Goal: Task Accomplishment & Management: Manage account settings

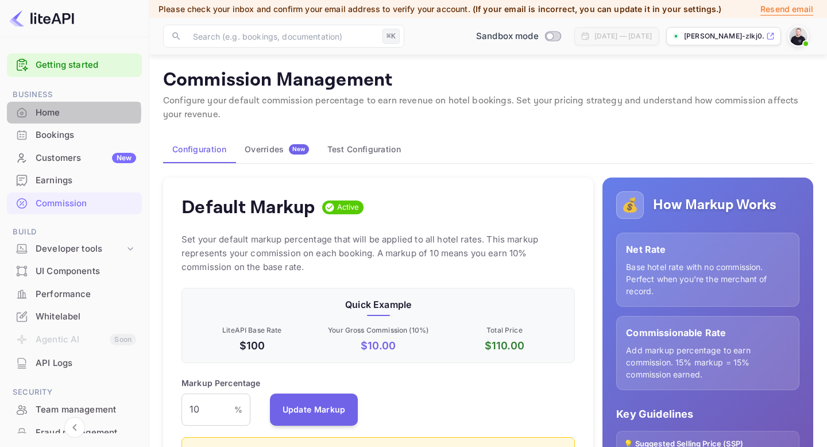
click at [65, 113] on div "Home" at bounding box center [86, 112] width 101 height 13
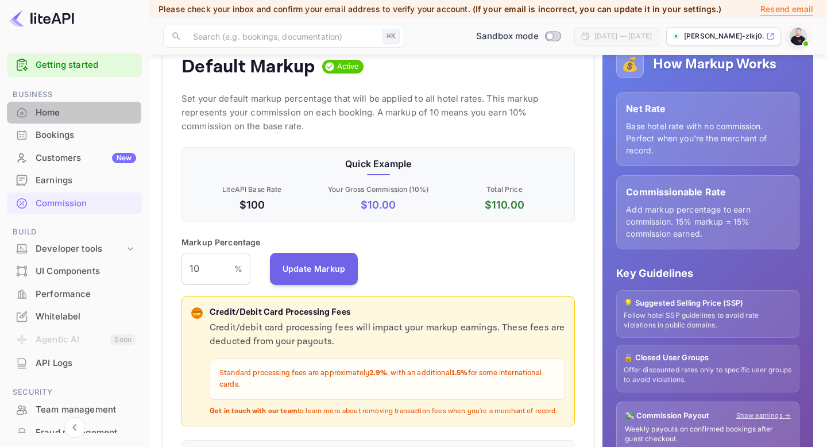
scroll to position [204, 394]
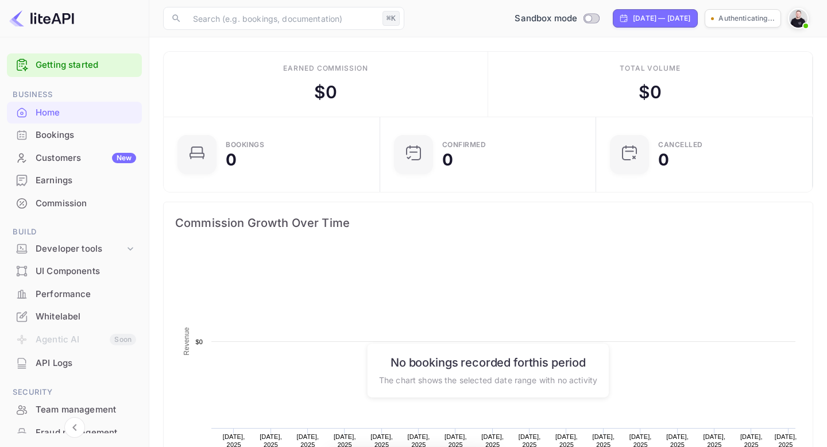
scroll to position [187, 210]
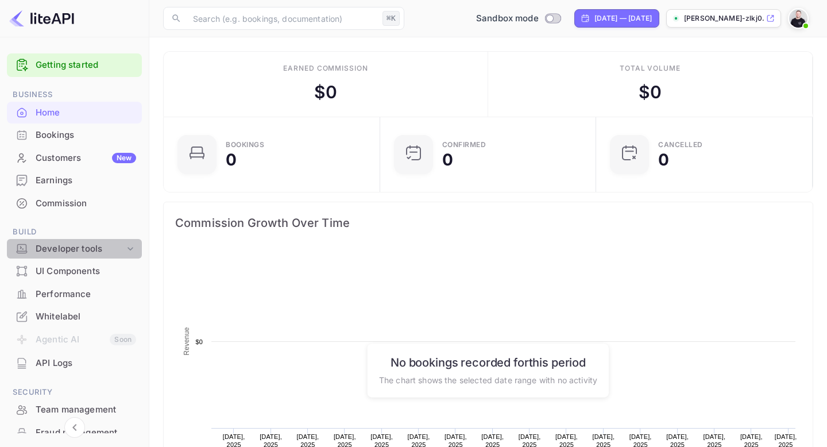
click at [128, 252] on icon at bounding box center [130, 248] width 11 height 11
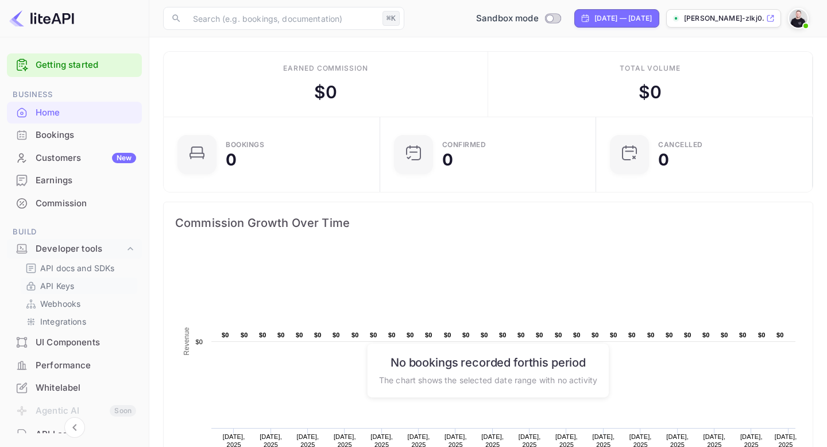
click at [63, 287] on p "API Keys" at bounding box center [57, 286] width 34 height 12
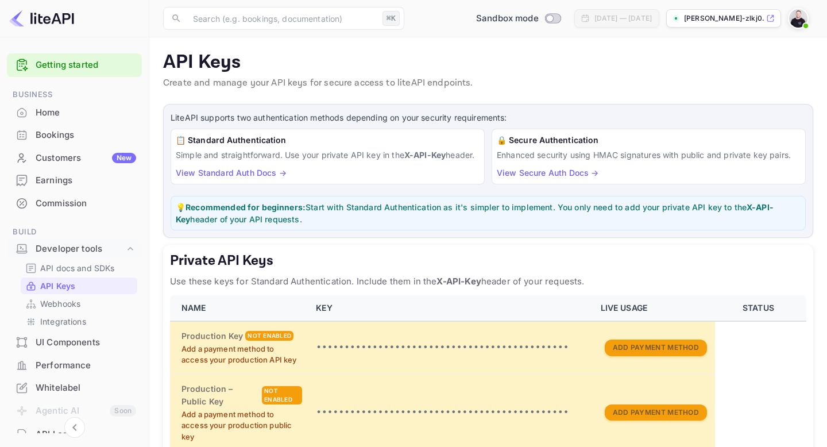
click at [53, 21] on img at bounding box center [41, 18] width 65 height 18
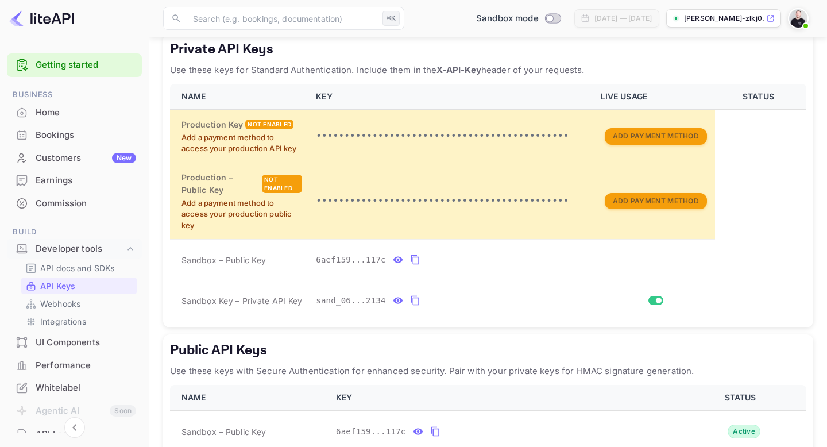
scroll to position [233, 0]
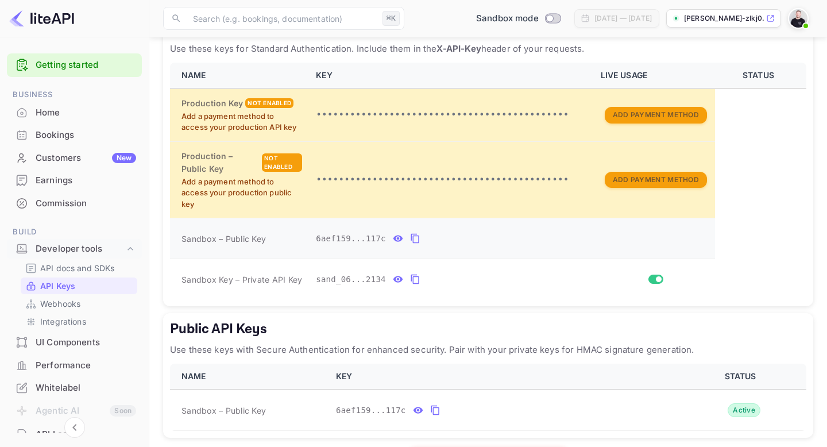
click at [417, 245] on icon "private api keys table" at bounding box center [415, 239] width 10 height 14
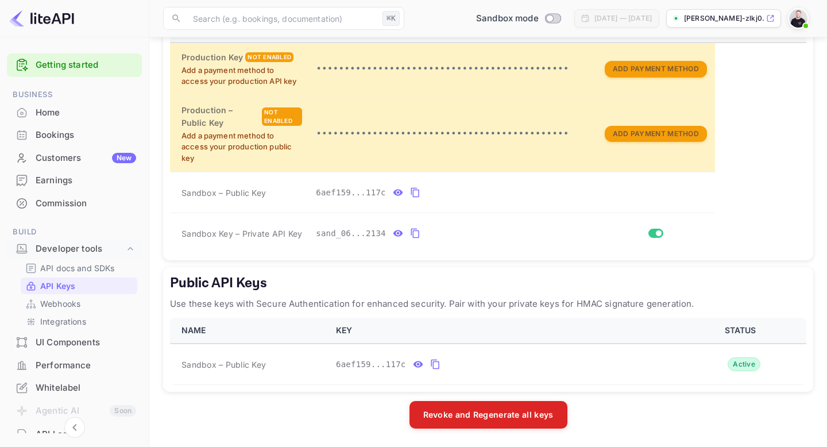
scroll to position [291, 0]
drag, startPoint x: 434, startPoint y: 361, endPoint x: 441, endPoint y: 371, distance: 12.3
click at [434, 361] on icon "public api keys table" at bounding box center [435, 365] width 8 height 10
click at [82, 265] on p "API docs and SDKs" at bounding box center [77, 268] width 75 height 12
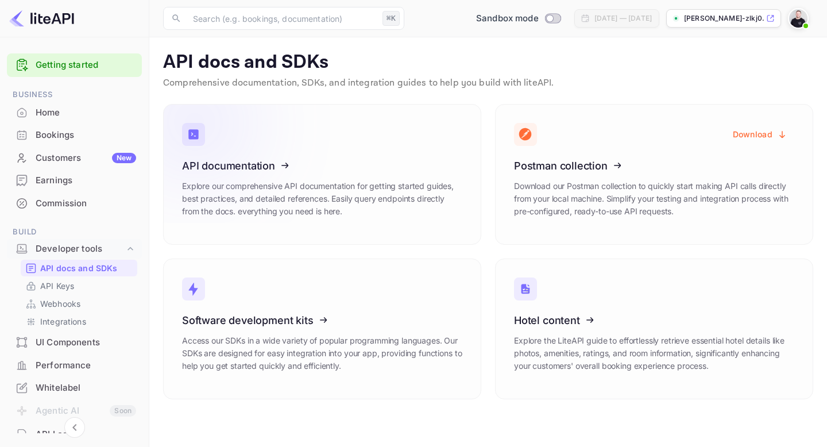
click at [241, 163] on icon at bounding box center [253, 164] width 179 height 118
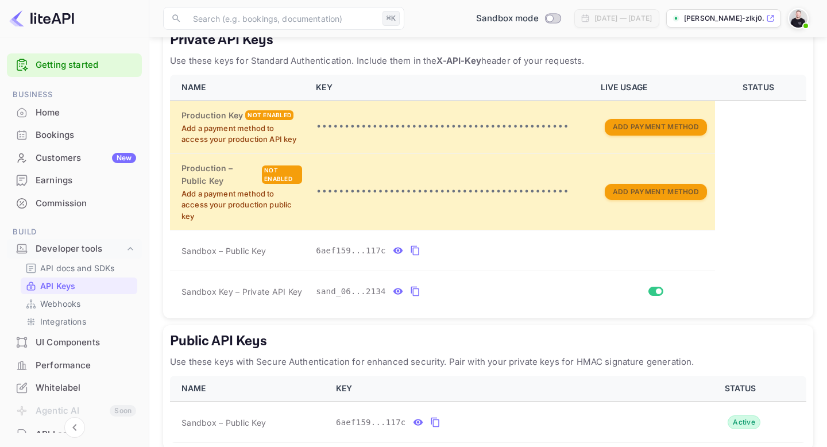
scroll to position [291, 0]
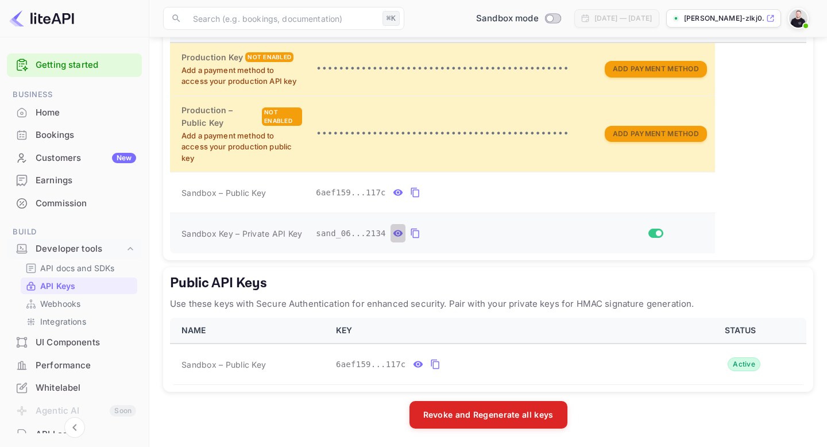
click at [398, 234] on icon "private api keys table" at bounding box center [399, 233] width 10 height 6
click at [555, 230] on button "private api keys table" at bounding box center [549, 233] width 15 height 18
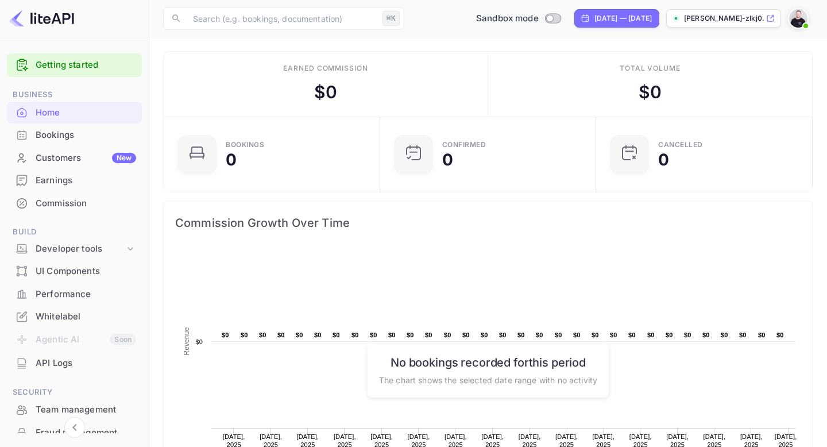
click at [771, 18] on icon at bounding box center [770, 18] width 9 height 8
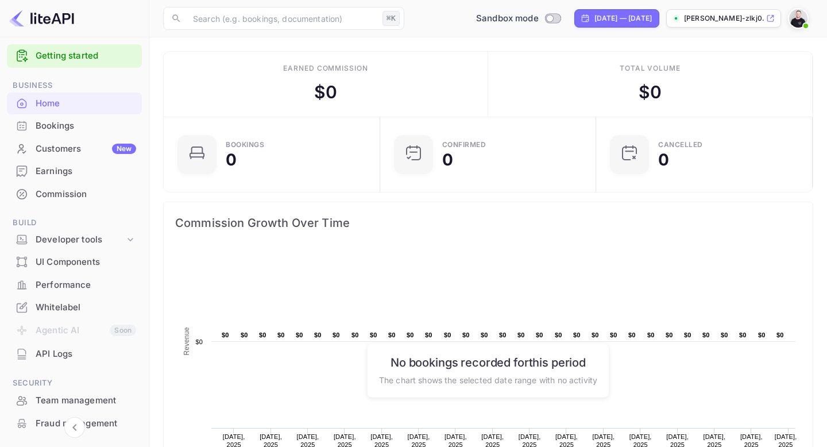
scroll to position [37, 0]
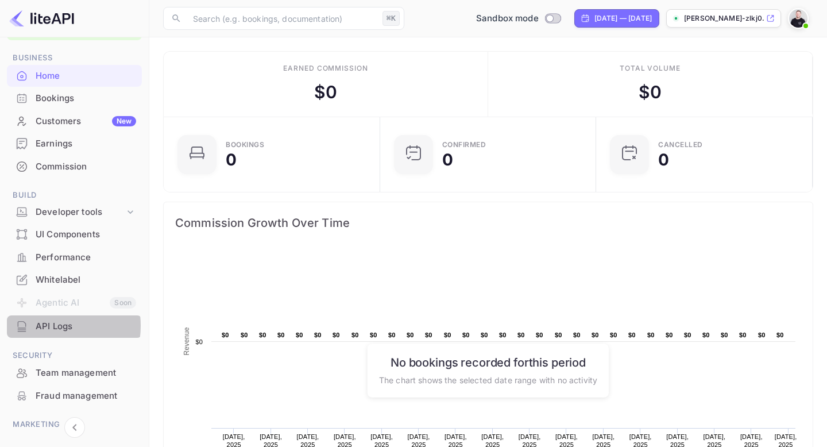
click at [45, 326] on div "API Logs" at bounding box center [86, 326] width 101 height 13
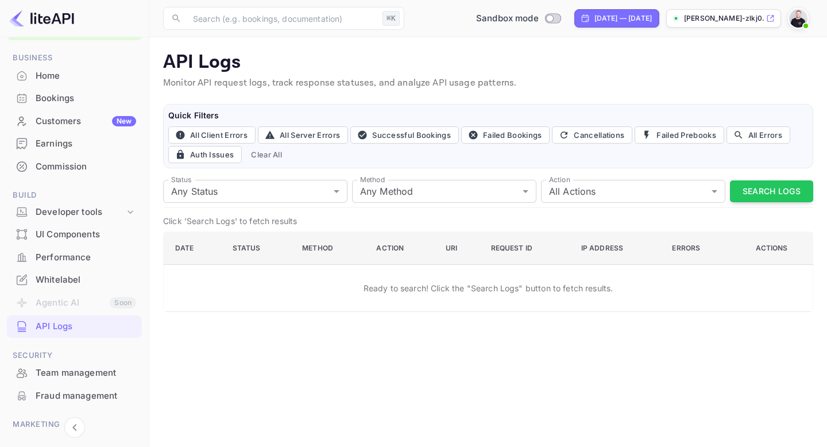
scroll to position [107, 0]
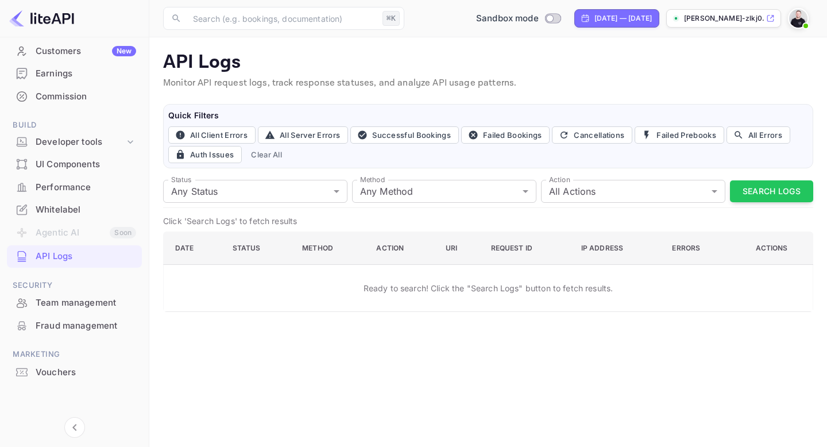
click at [797, 14] on img at bounding box center [798, 18] width 18 height 18
click at [705, 84] on div "Settings" at bounding box center [743, 91] width 132 height 28
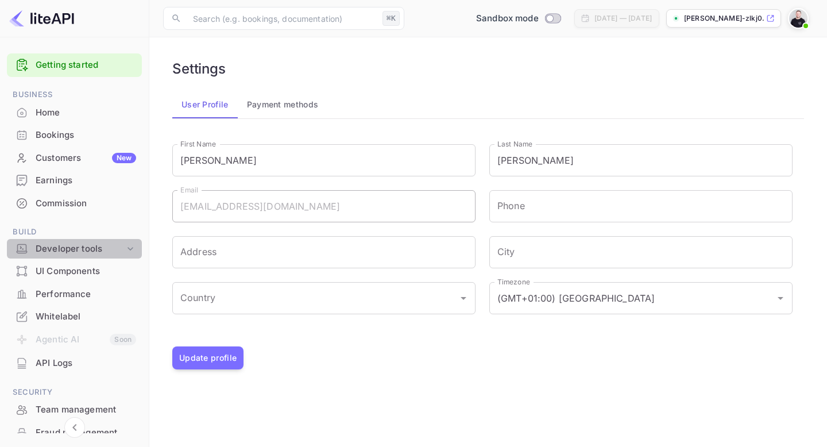
click at [128, 246] on icon at bounding box center [130, 248] width 11 height 11
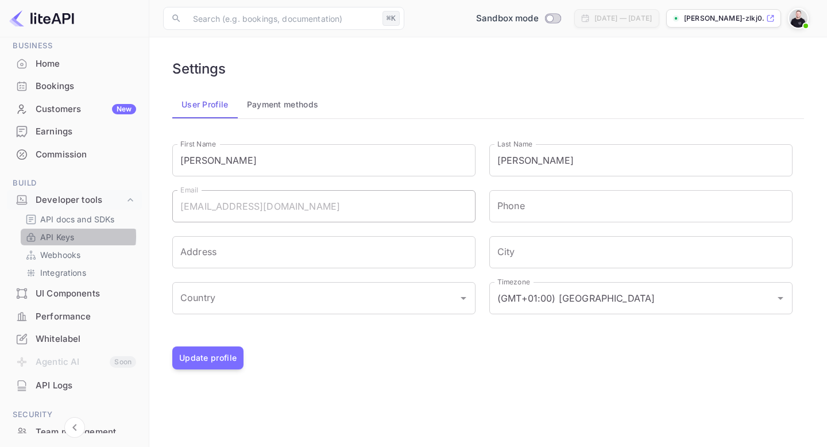
click at [56, 236] on p "API Keys" at bounding box center [57, 237] width 34 height 12
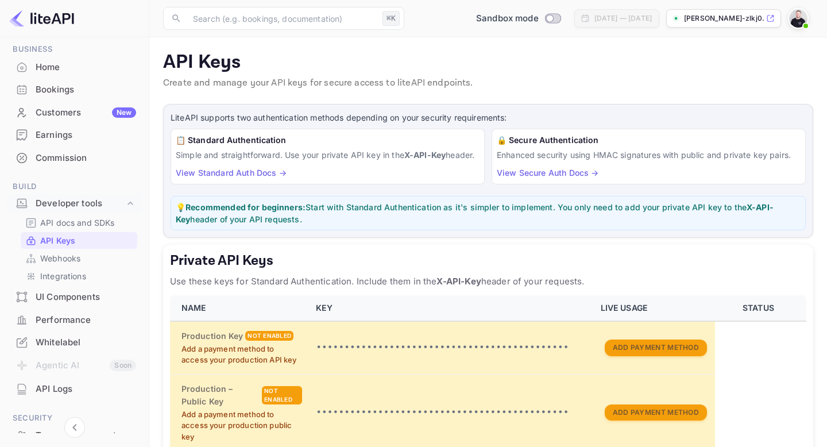
click at [251, 178] on link "View Standard Auth Docs →" at bounding box center [231, 173] width 111 height 10
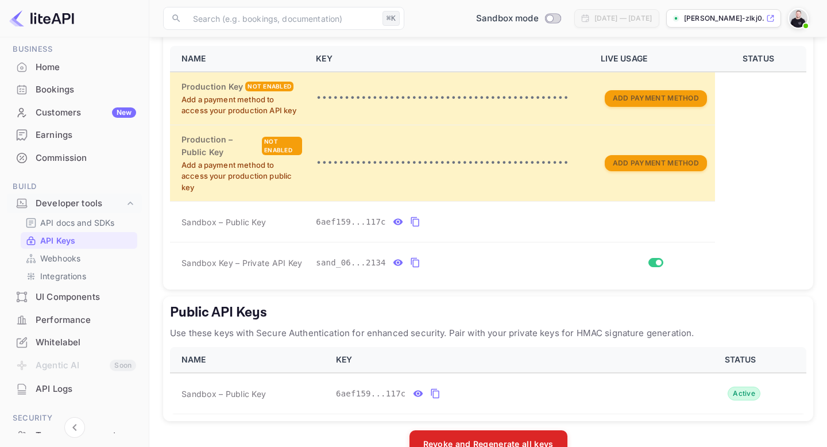
scroll to position [251, 0]
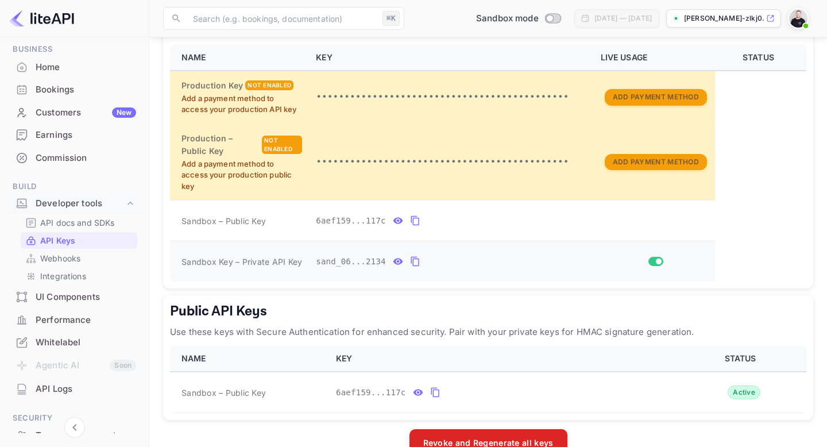
click at [411, 268] on icon "private api keys table" at bounding box center [415, 262] width 10 height 14
click at [417, 228] on icon "private api keys table" at bounding box center [415, 221] width 10 height 14
